Goal: Information Seeking & Learning: Learn about a topic

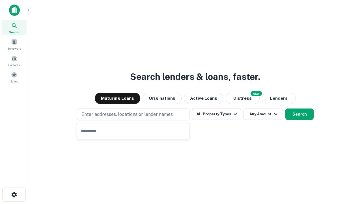
type input "**********"
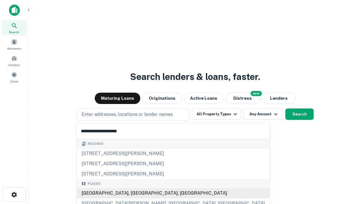
click at [135, 193] on div "[GEOGRAPHIC_DATA], [GEOGRAPHIC_DATA], [GEOGRAPHIC_DATA]" at bounding box center [173, 193] width 193 height 10
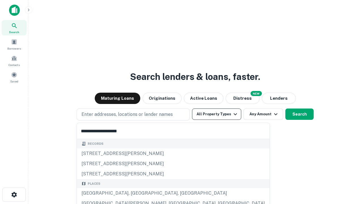
click at [217, 114] on button "All Property Types" at bounding box center [216, 113] width 49 height 11
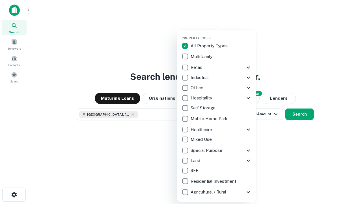
click at [221, 34] on button "button" at bounding box center [221, 34] width 79 height 0
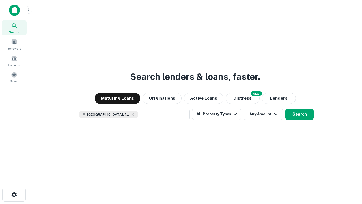
scroll to position [9, 0]
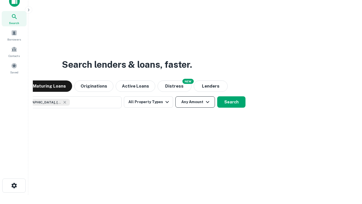
click at [176, 96] on button "Any Amount" at bounding box center [196, 101] width 40 height 11
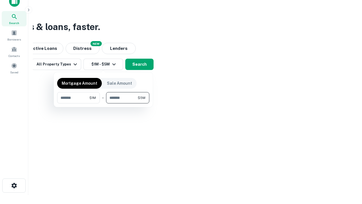
type input "*******"
click at [103, 103] on button "button" at bounding box center [103, 103] width 92 height 0
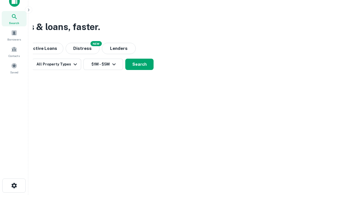
scroll to position [9, 0]
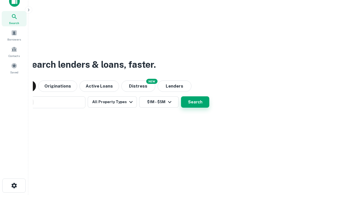
click at [181, 96] on button "Search" at bounding box center [195, 101] width 28 height 11
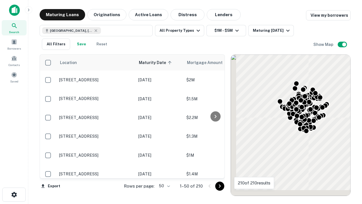
click at [164, 186] on body "Search Borrowers Contacts Saved Maturing Loans Originations Active Loans Distre…" at bounding box center [181, 102] width 362 height 204
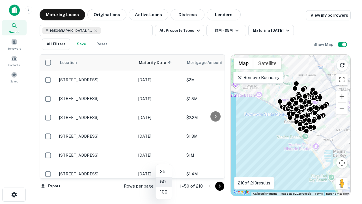
click at [164, 172] on li "25" at bounding box center [164, 172] width 16 height 10
